Goal: Task Accomplishment & Management: Manage account settings

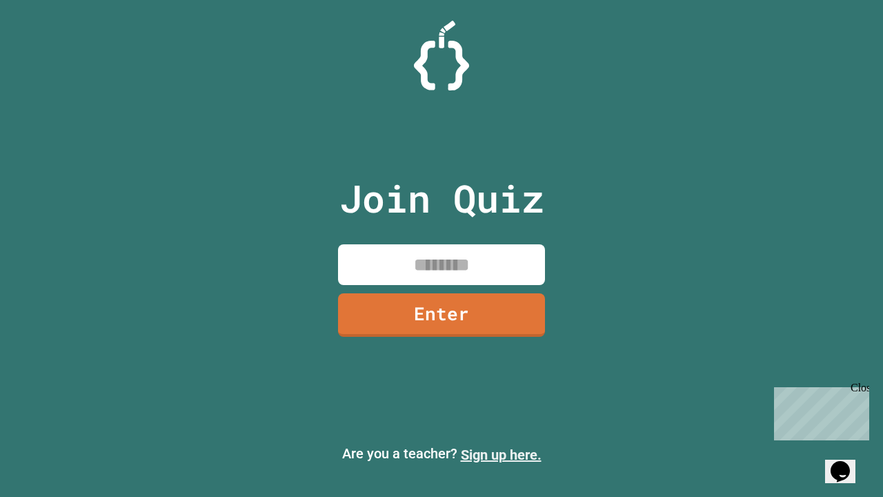
click at [501, 455] on link "Sign up here." at bounding box center [501, 455] width 81 height 17
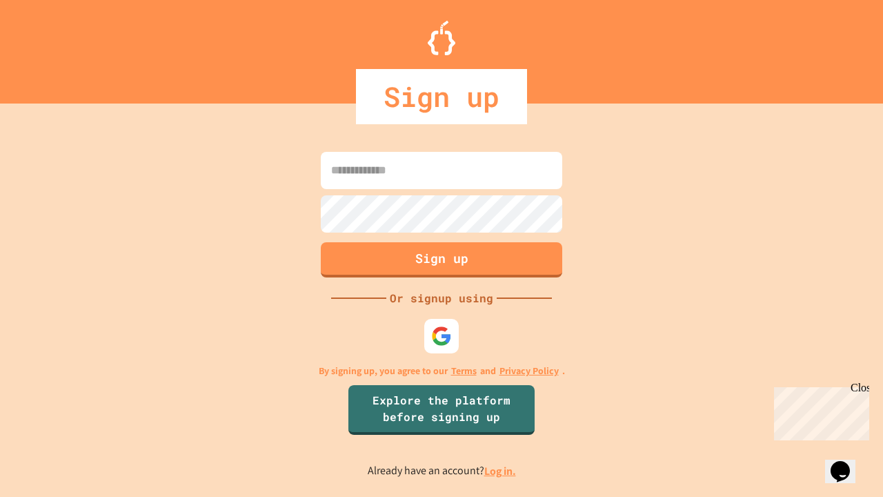
click at [501, 471] on link "Log in." at bounding box center [501, 471] width 32 height 14
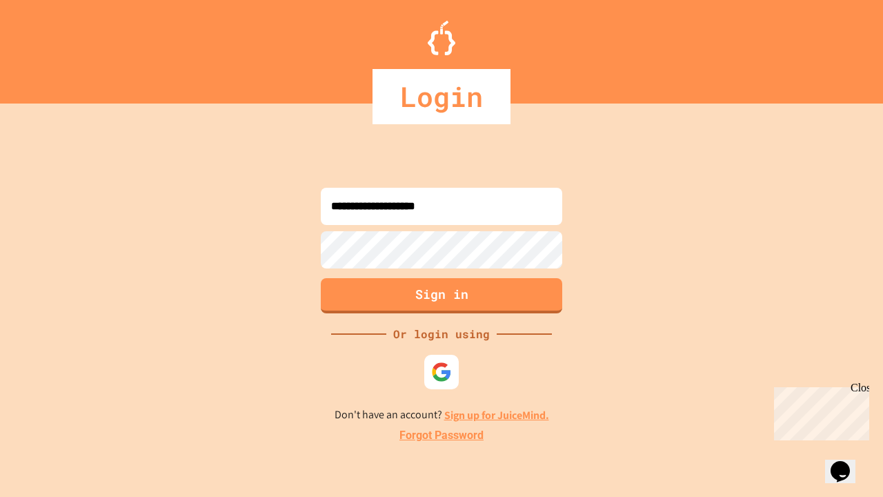
type input "**********"
